Goal: Task Accomplishment & Management: Use online tool/utility

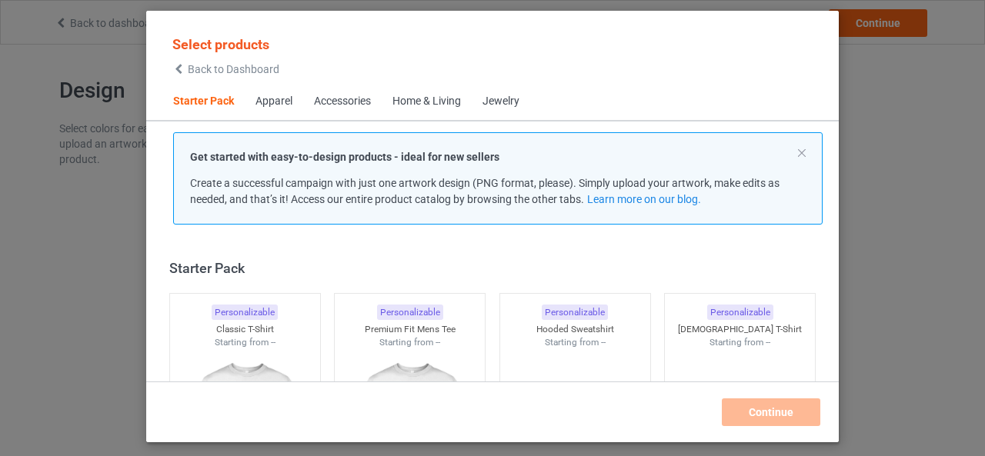
scroll to position [19, 0]
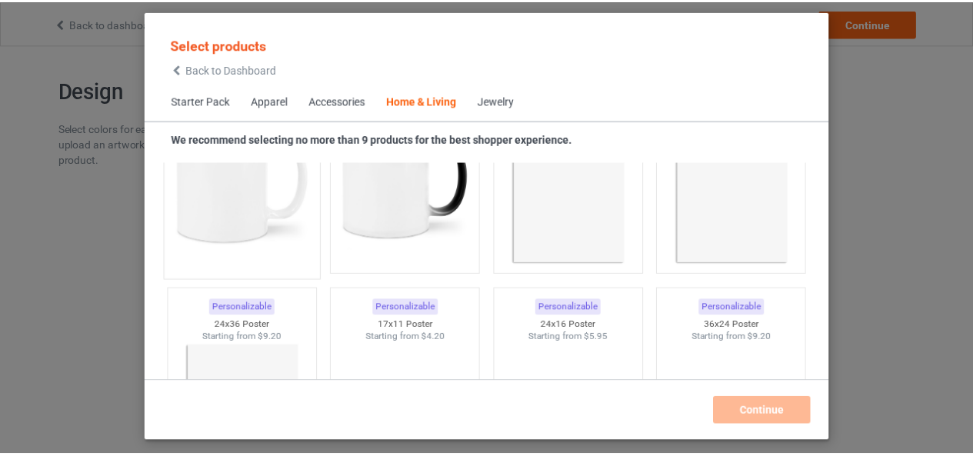
scroll to position [7019, 0]
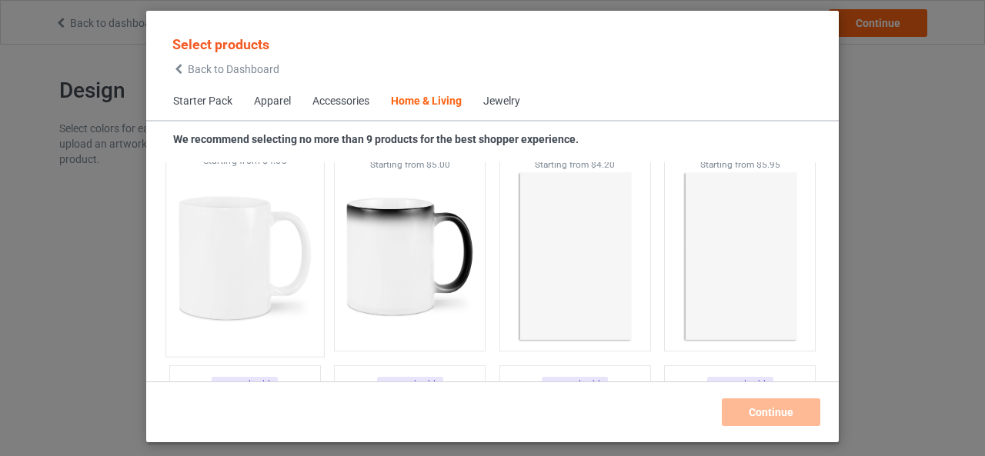
click at [223, 248] on img at bounding box center [244, 258] width 145 height 181
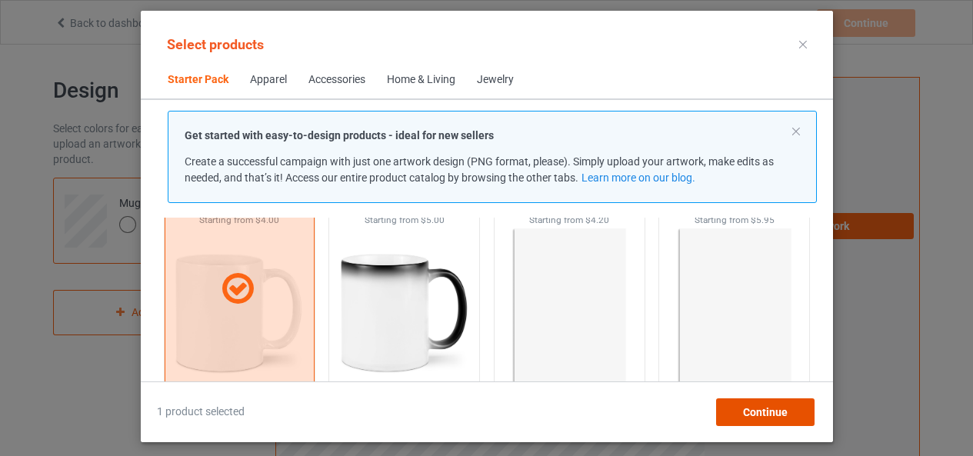
click at [740, 409] on div "Continue" at bounding box center [764, 412] width 98 height 28
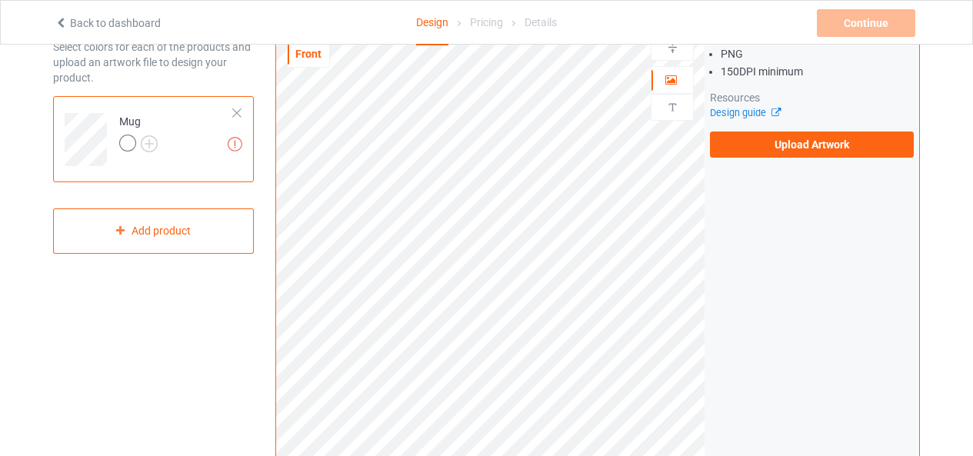
scroll to position [77, 0]
